Goal: Task Accomplishment & Management: Manage account settings

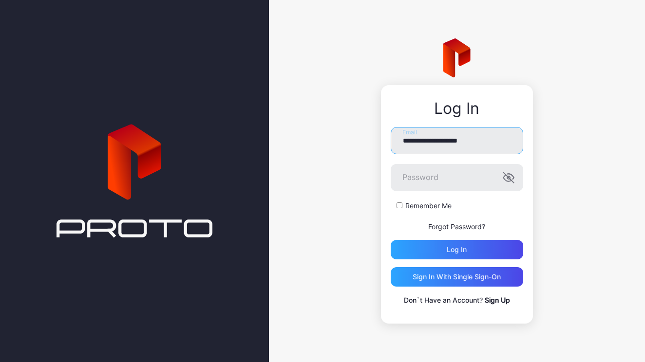
type input "**********"
click at [456, 250] on button "Log in" at bounding box center [457, 249] width 132 height 19
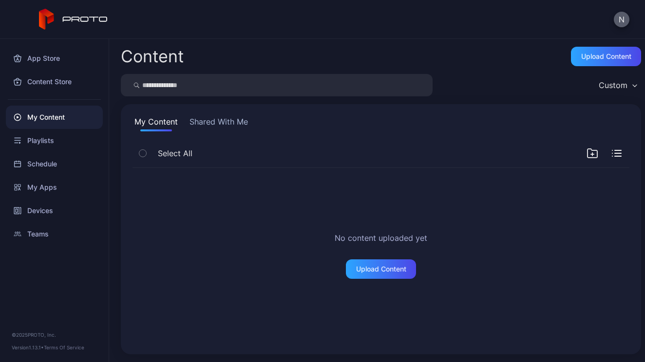
click at [619, 20] on button "N" at bounding box center [622, 20] width 16 height 16
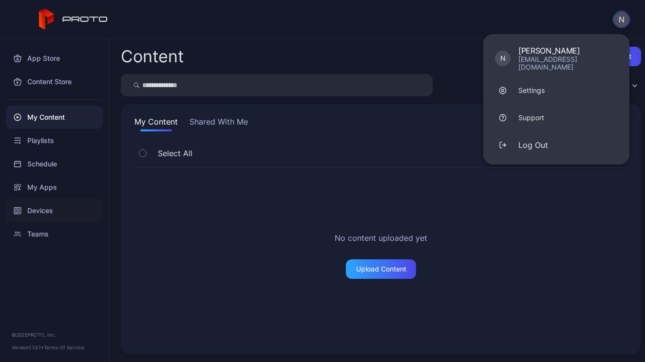
click at [43, 211] on div "Devices" at bounding box center [54, 210] width 97 height 23
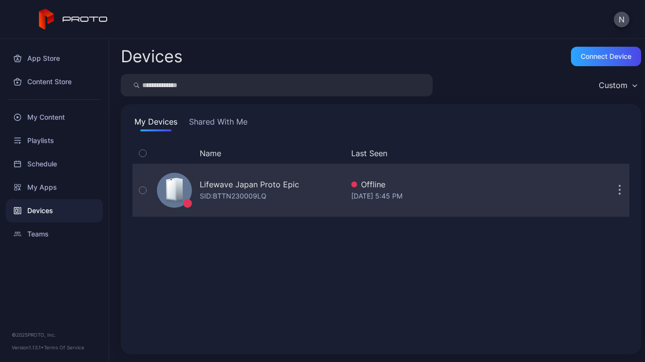
click at [255, 193] on div "SID: BTTN230009LQ" at bounding box center [233, 196] width 67 height 12
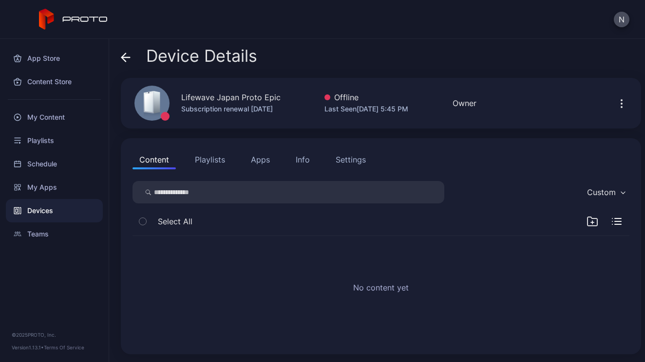
click at [357, 161] on div "Settings" at bounding box center [351, 160] width 30 height 12
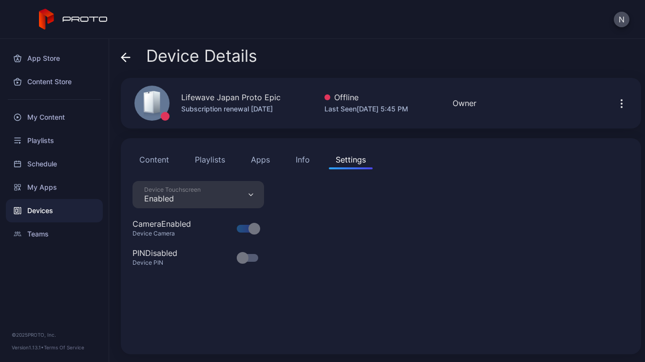
click at [304, 155] on div "Info" at bounding box center [303, 160] width 14 height 12
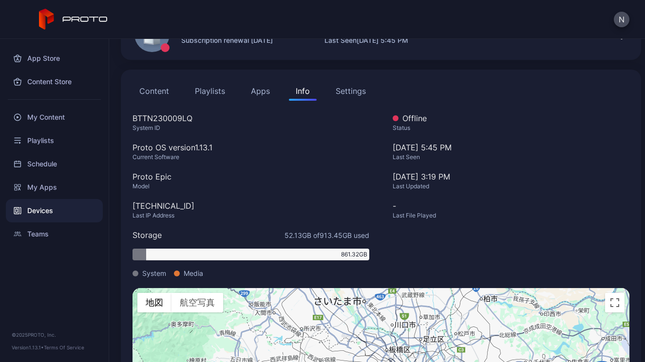
scroll to position [63, 0]
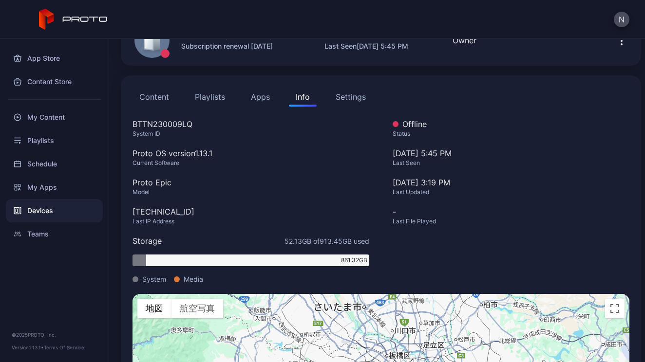
click at [266, 98] on button "Apps" at bounding box center [260, 96] width 33 height 19
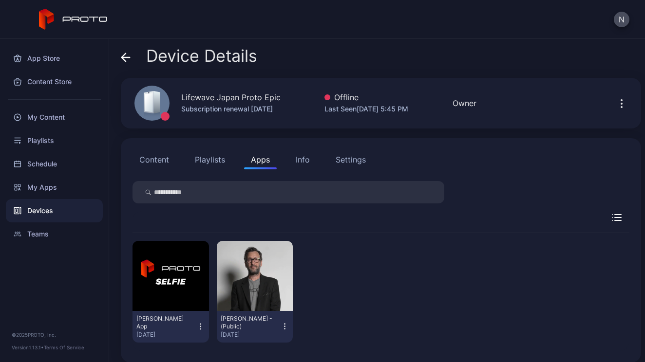
click at [218, 163] on button "Playlists" at bounding box center [210, 159] width 44 height 19
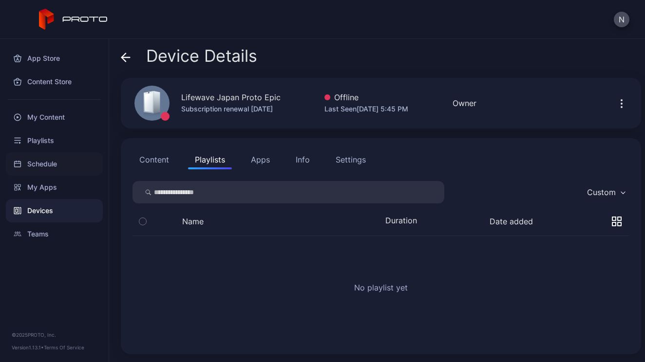
click at [47, 163] on div "Schedule" at bounding box center [54, 163] width 97 height 23
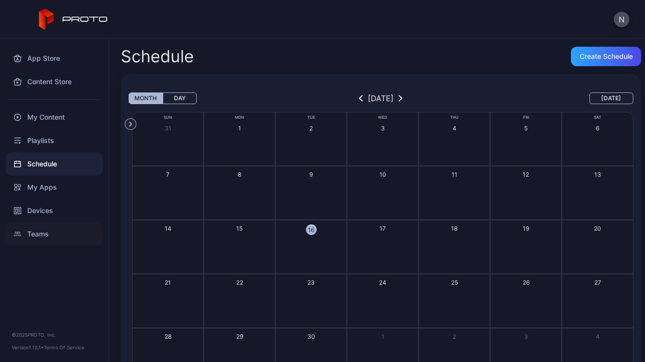
click at [40, 234] on div "Teams" at bounding box center [54, 234] width 97 height 23
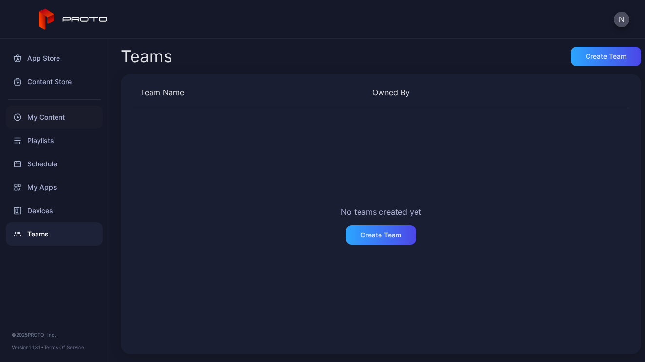
click at [38, 119] on div "My Content" at bounding box center [54, 117] width 97 height 23
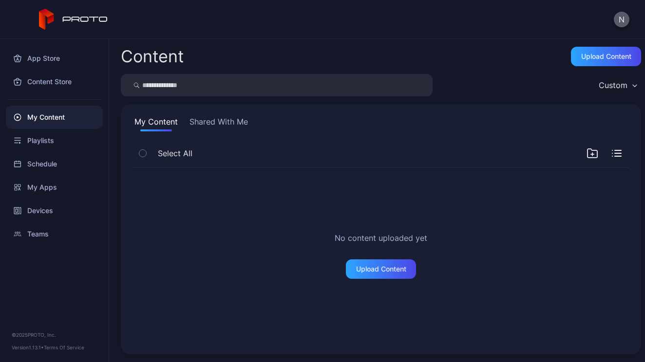
click at [620, 22] on button "N" at bounding box center [622, 20] width 16 height 16
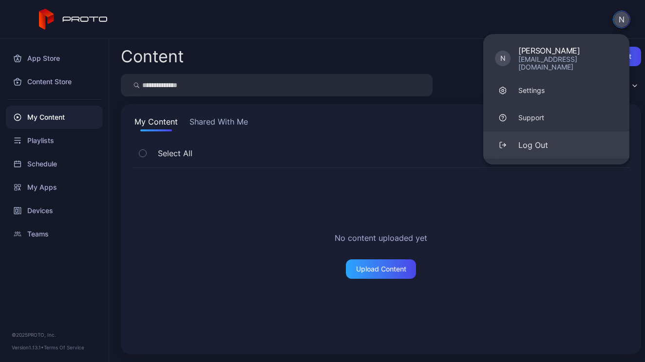
click at [529, 139] on div "Log Out" at bounding box center [533, 145] width 30 height 12
